Goal: Information Seeking & Learning: Learn about a topic

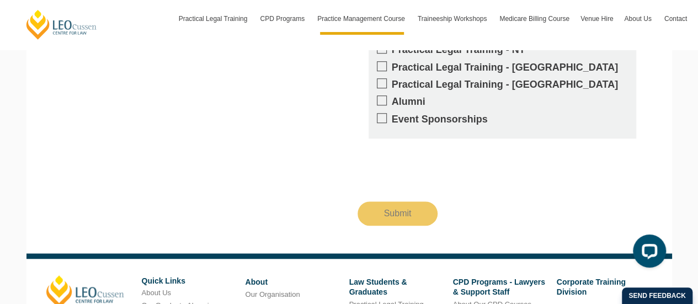
scroll to position [2669, 0]
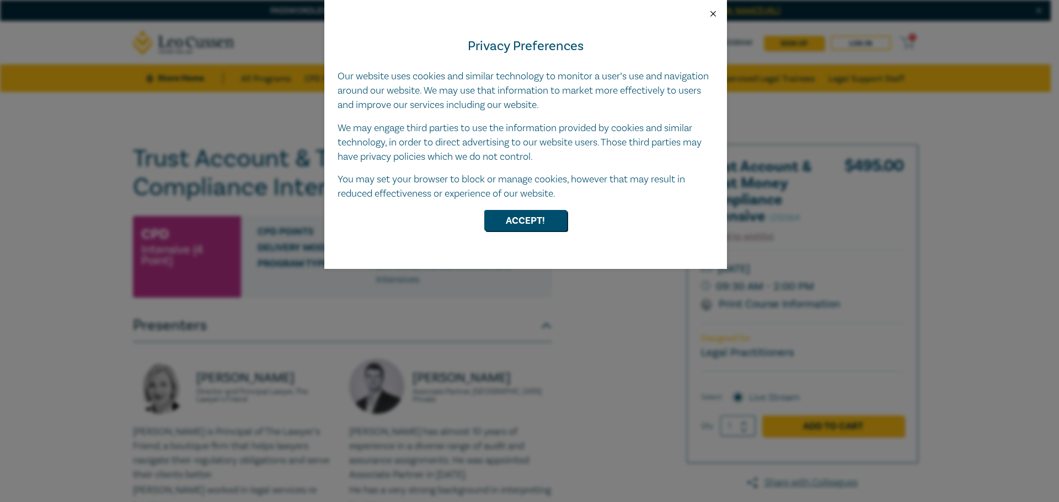
click at [715, 12] on button "Close" at bounding box center [713, 14] width 10 height 10
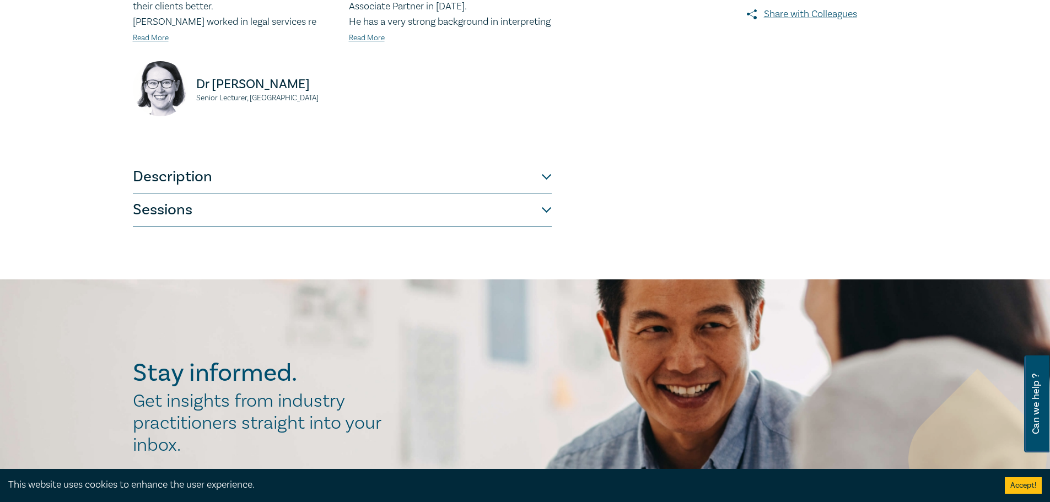
scroll to position [441, 0]
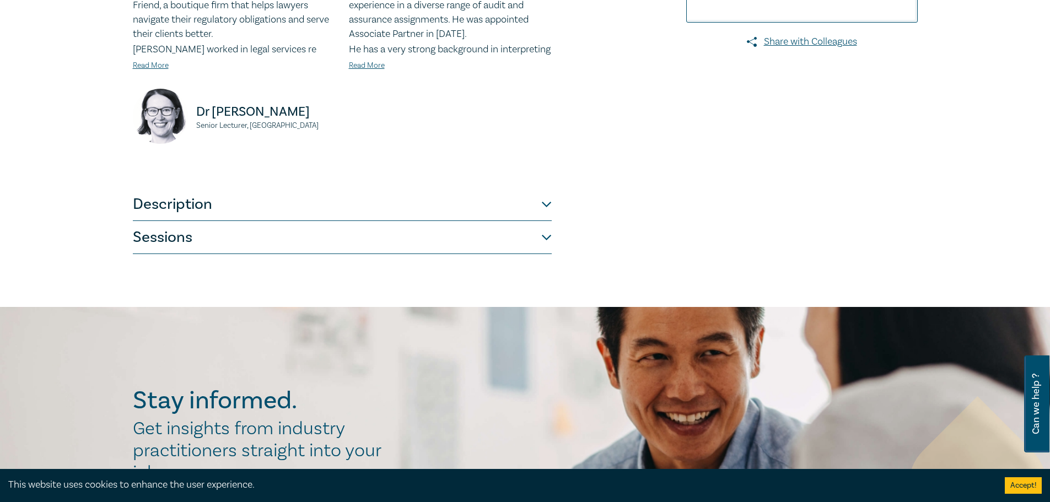
click at [538, 164] on div "Jennie Pakula Director and Principal Lawyer, The Lawyer's Friend Jennie Pakula …" at bounding box center [342, 45] width 432 height 254
click at [542, 214] on button "Description" at bounding box center [342, 204] width 419 height 33
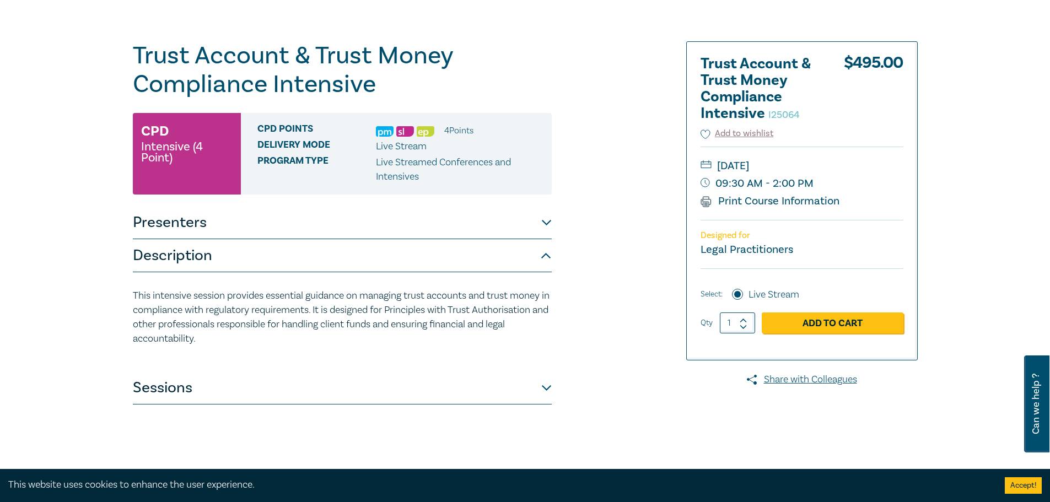
scroll to position [0, 0]
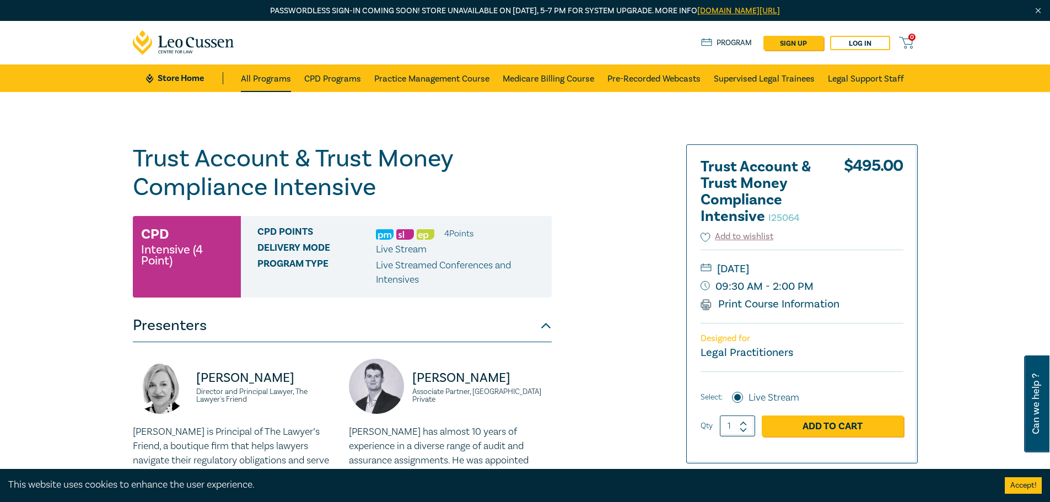
click at [294, 83] on li "All Programs" at bounding box center [269, 79] width 57 height 28
click at [260, 78] on link "All Programs" at bounding box center [266, 79] width 50 height 28
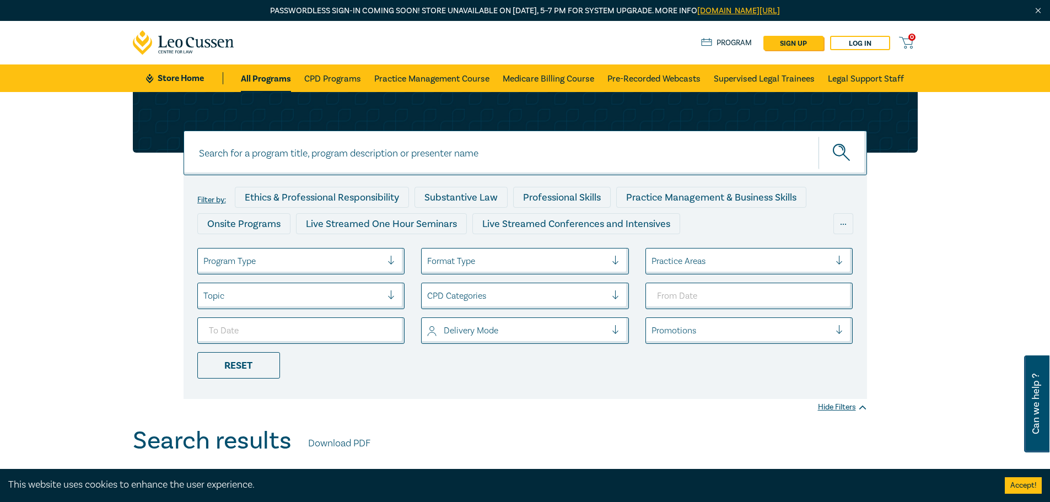
click at [278, 260] on div at bounding box center [292, 261] width 179 height 14
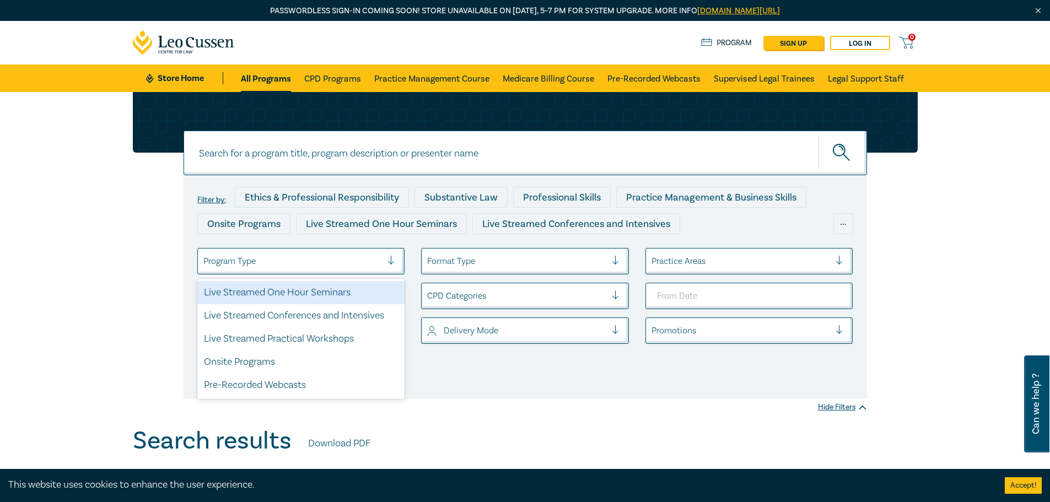
click at [281, 258] on div at bounding box center [292, 261] width 179 height 14
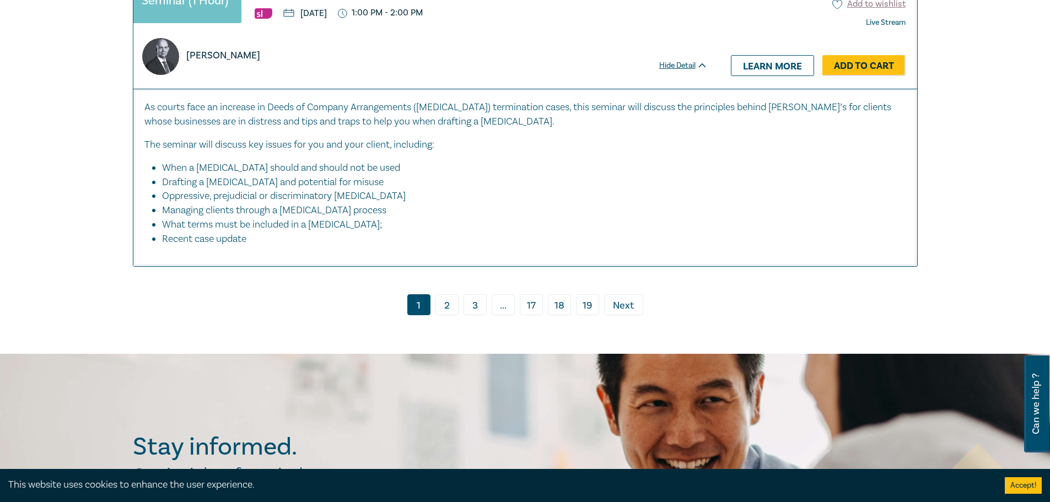
scroll to position [5073, 0]
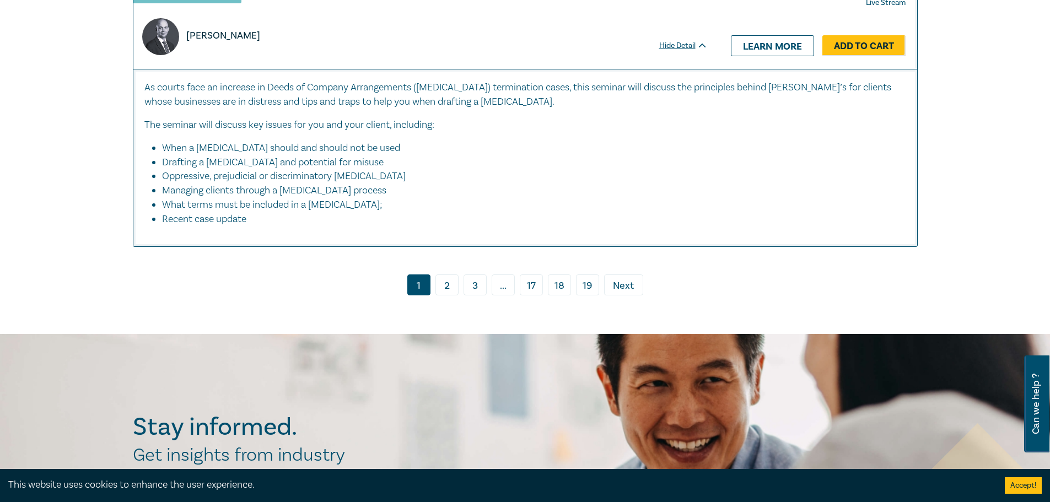
click at [452, 275] on link "2" at bounding box center [447, 285] width 23 height 21
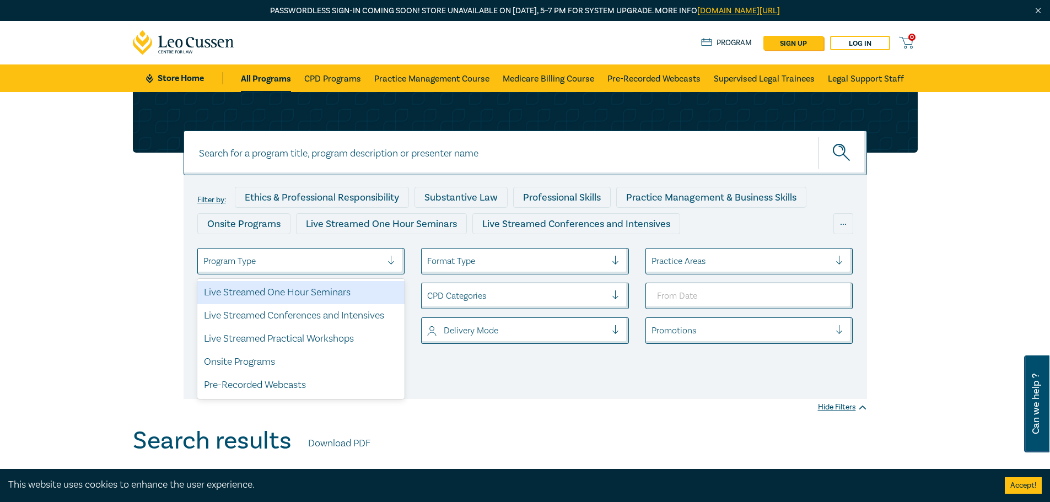
click at [318, 256] on div at bounding box center [292, 261] width 179 height 14
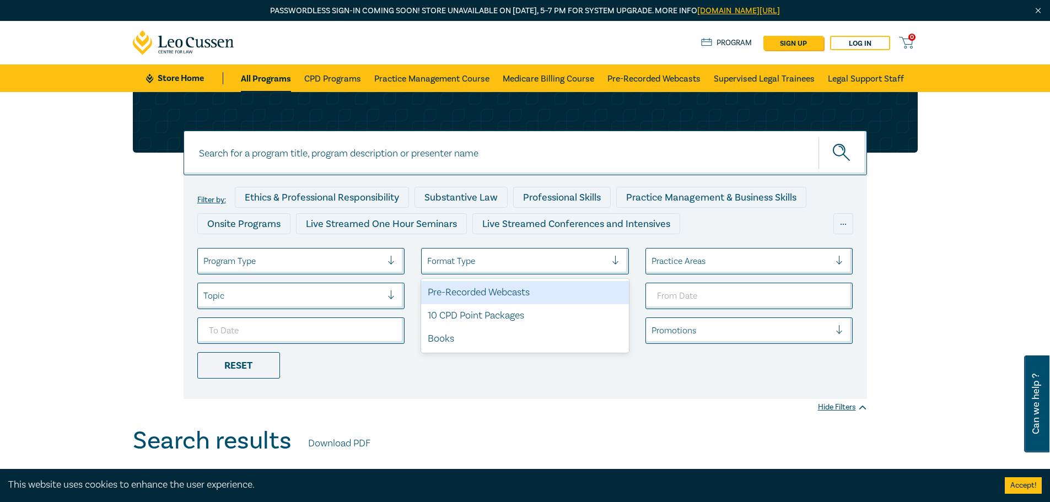
click at [478, 261] on div at bounding box center [516, 261] width 179 height 14
click at [633, 254] on li "option Pre-Recorded Webcasts focused, 1 of 3. 3 results available. Use Up and D…" at bounding box center [525, 261] width 224 height 26
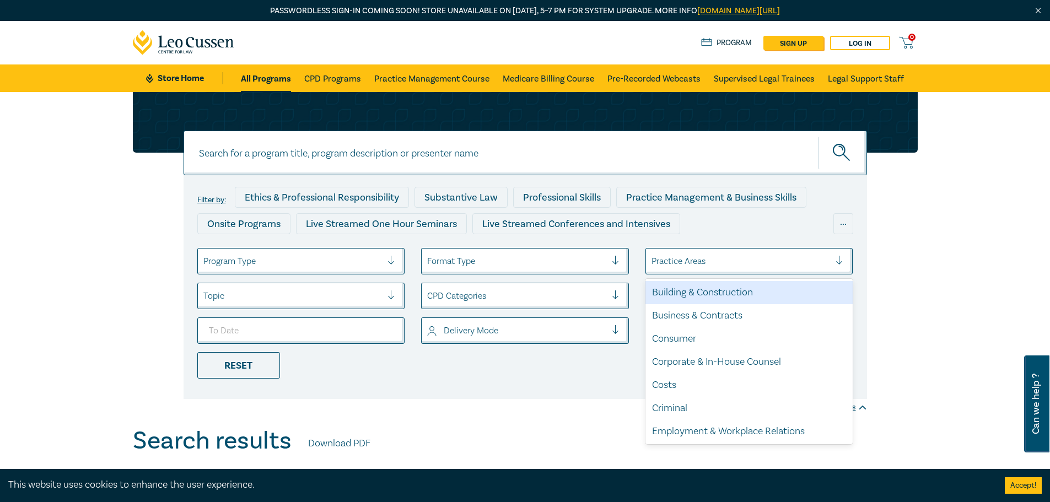
click at [668, 260] on div at bounding box center [741, 261] width 179 height 14
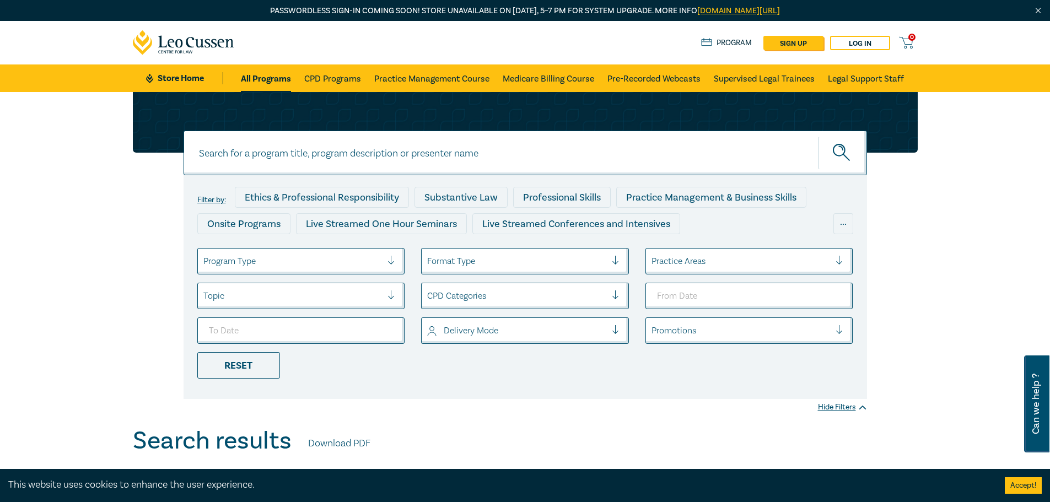
click at [832, 264] on div "Practice Areas" at bounding box center [741, 261] width 190 height 19
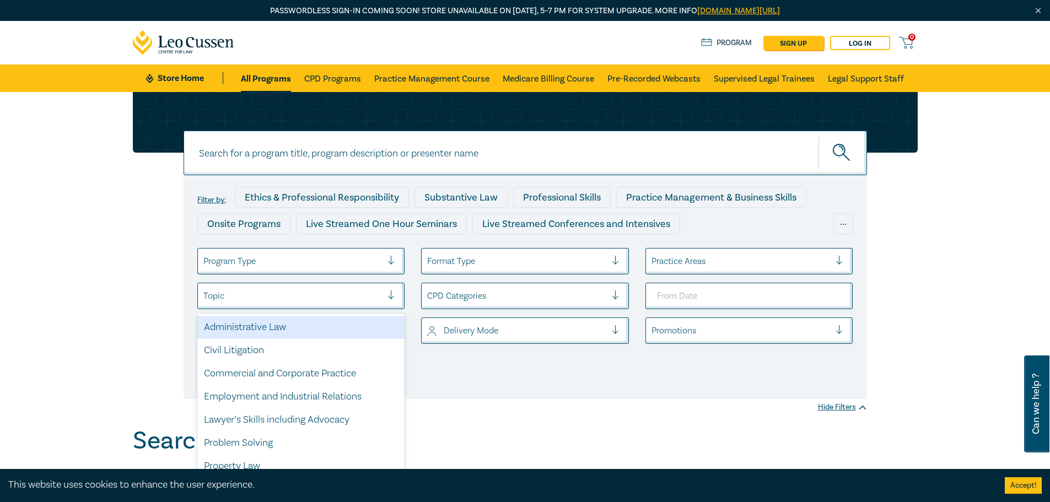
click at [257, 297] on div at bounding box center [292, 296] width 179 height 14
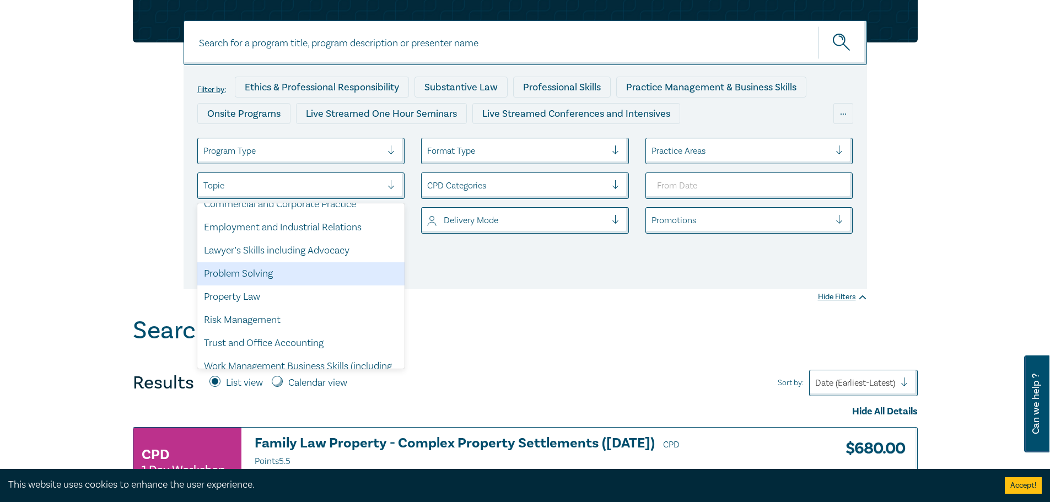
scroll to position [84, 0]
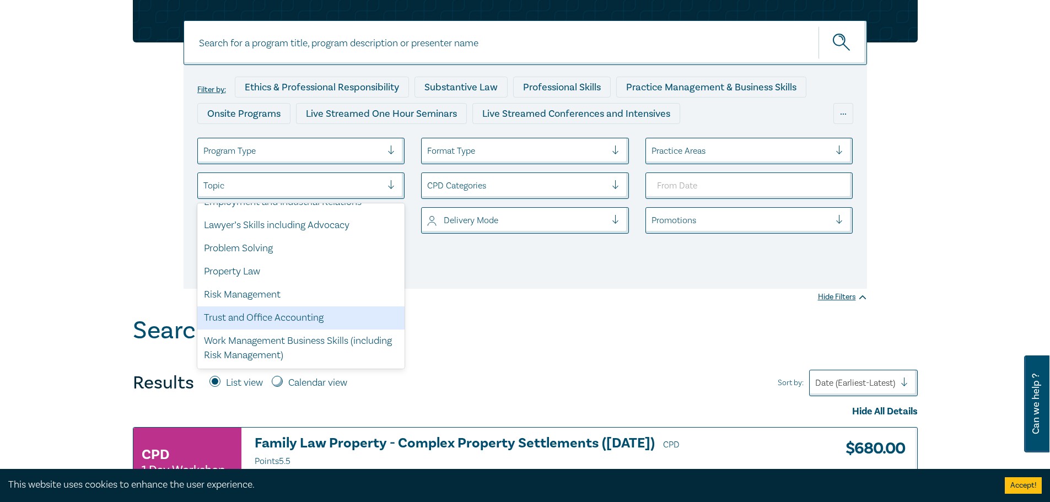
click at [278, 320] on div "Trust and Office Accounting" at bounding box center [301, 318] width 208 height 23
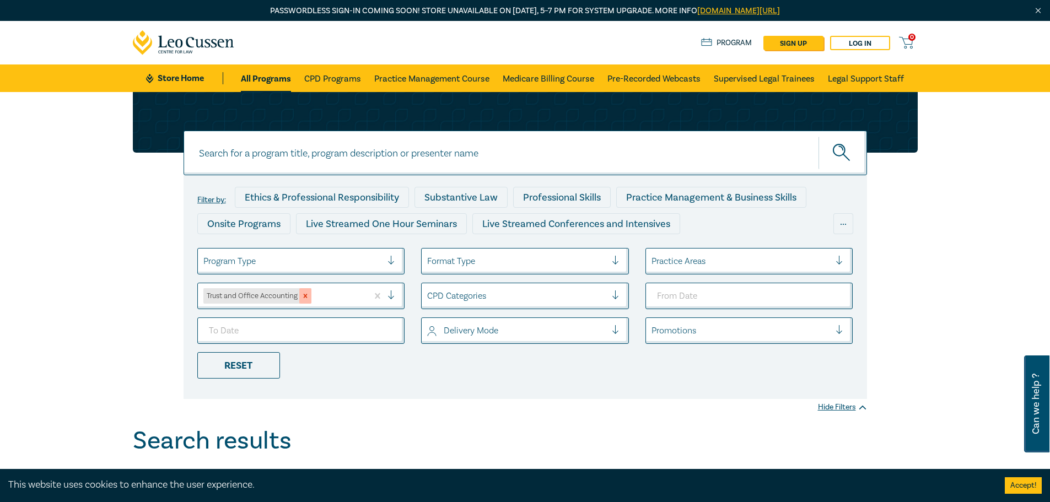
click at [309, 296] on icon "Remove Trust and Office Accounting" at bounding box center [306, 296] width 8 height 8
